Goal: Find specific page/section: Find specific page/section

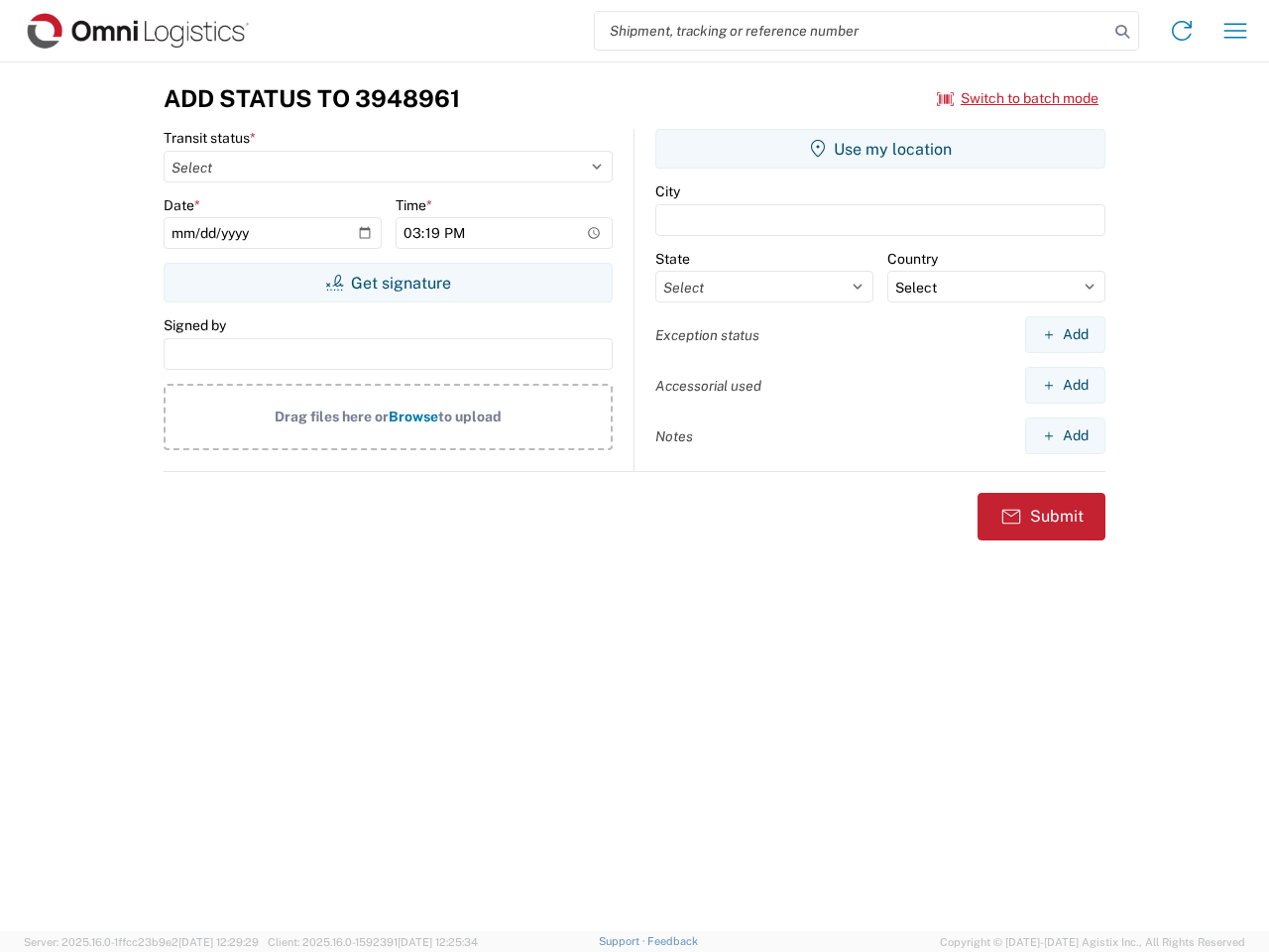
click at [852, 31] on input "search" at bounding box center [852, 31] width 514 height 38
click at [1123, 32] on icon at bounding box center [1123, 32] width 28 height 28
click at [1182, 31] on icon at bounding box center [1182, 31] width 32 height 32
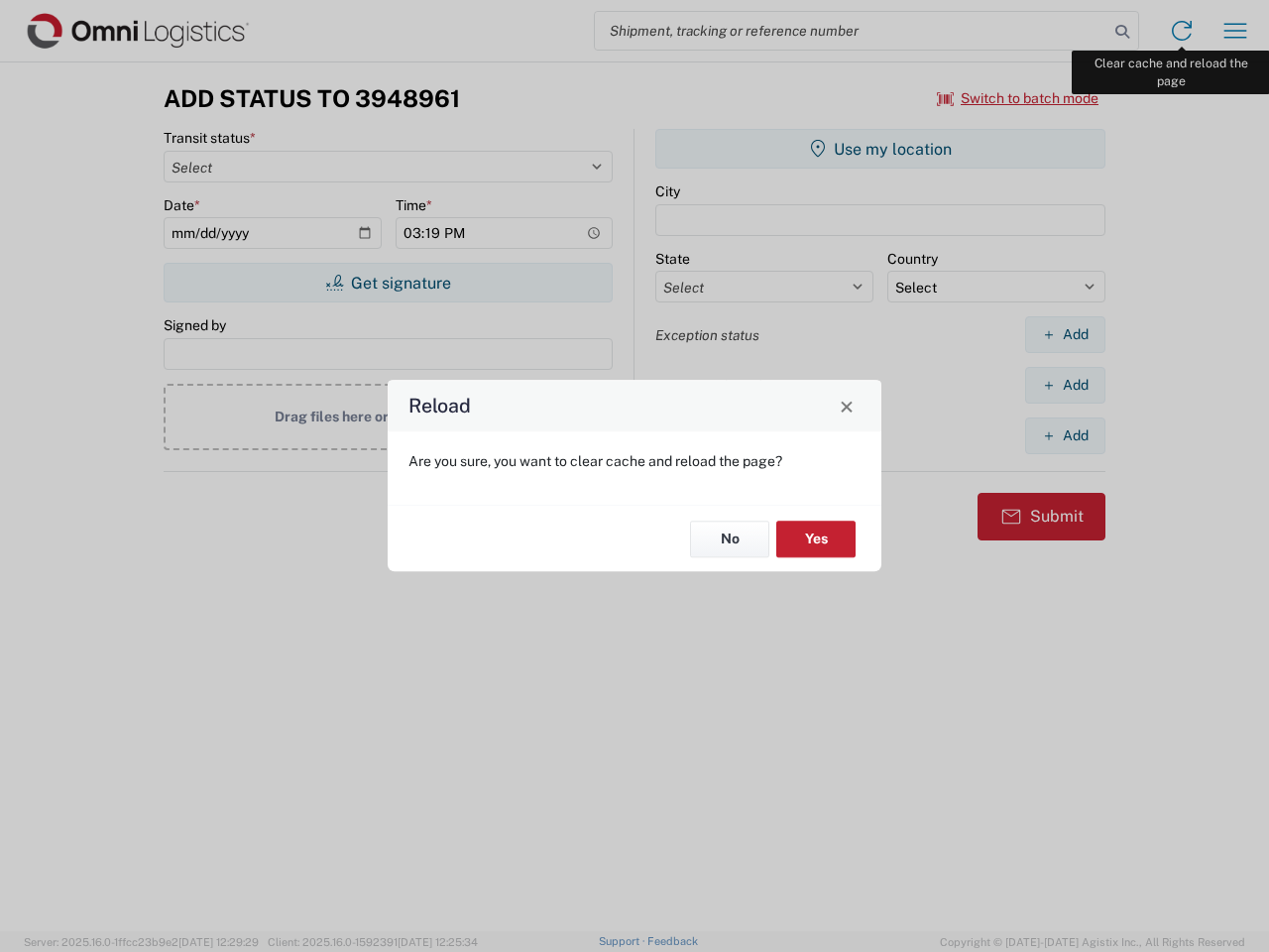
click at [1235, 31] on div "Reload Are you sure, you want to clear cache and reload the page? No Yes" at bounding box center [634, 476] width 1269 height 952
click at [1018, 99] on div "Reload Are you sure, you want to clear cache and reload the page? No Yes" at bounding box center [634, 476] width 1269 height 952
click at [387, 283] on div "Reload Are you sure, you want to clear cache and reload the page? No Yes" at bounding box center [634, 476] width 1269 height 952
click at [881, 148] on div "Reload Are you sure, you want to clear cache and reload the page? No Yes" at bounding box center [634, 476] width 1269 height 952
click at [1065, 334] on div "Reload Are you sure, you want to clear cache and reload the page? No Yes" at bounding box center [634, 476] width 1269 height 952
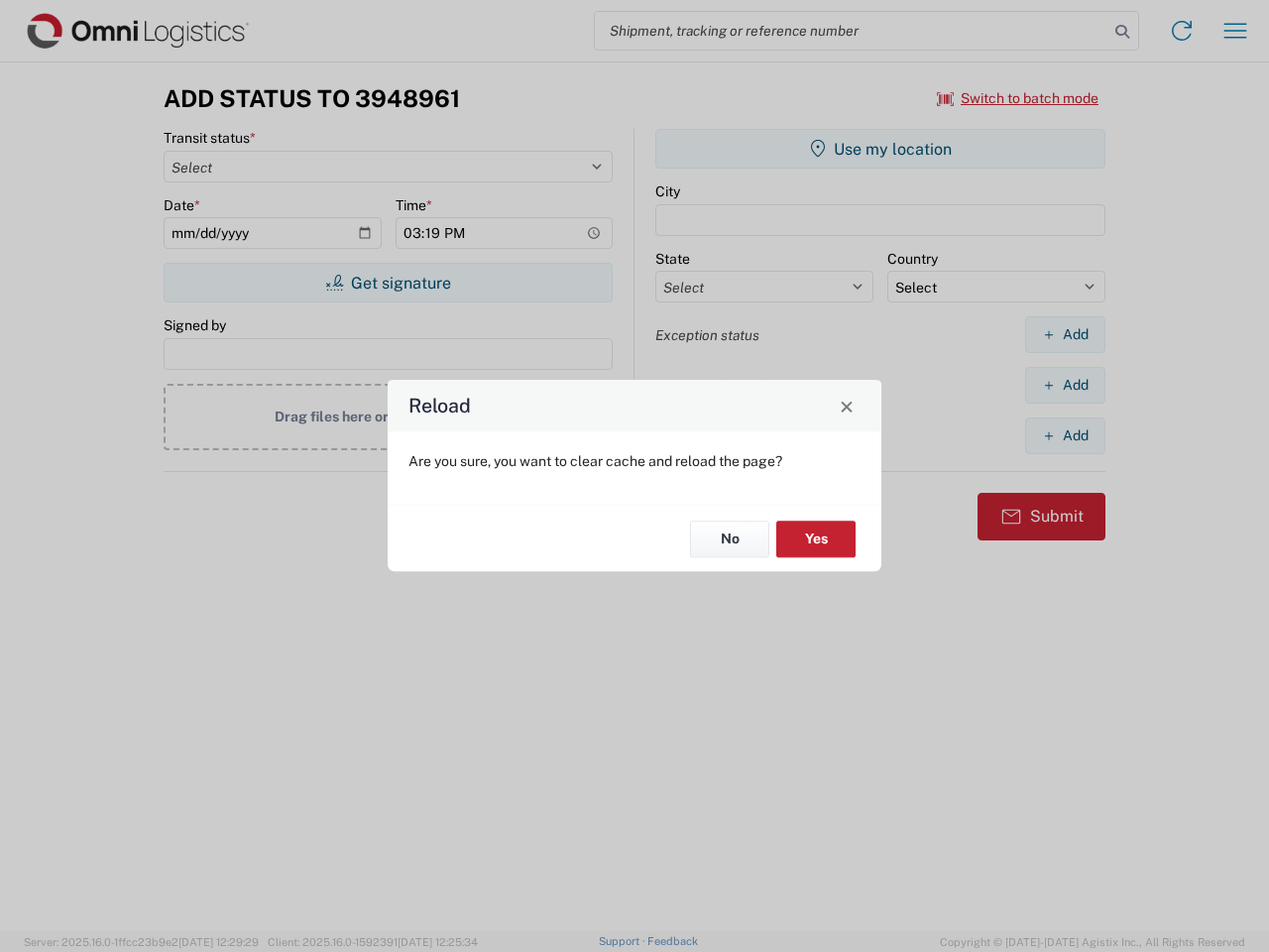
click at [1065, 384] on div "Reload Are you sure, you want to clear cache and reload the page? No Yes" at bounding box center [634, 476] width 1269 height 952
click at [1065, 435] on div "Reload Are you sure, you want to clear cache and reload the page? No Yes" at bounding box center [634, 476] width 1269 height 952
